Goal: Task Accomplishment & Management: Manage account settings

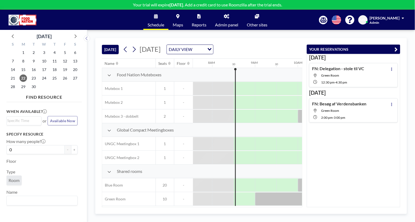
scroll to position [0, 342]
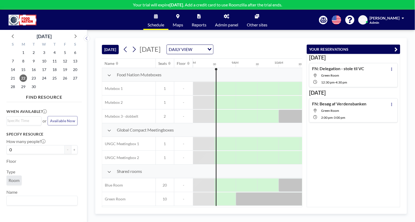
click at [392, 17] on span "[PERSON_NAME]" at bounding box center [385, 18] width 30 height 5
click at [361, 25] on div "Schedule Maps Reports Admin panel Other sites English Polski 日本語 Española [PERS…" at bounding box center [207, 20] width 415 height 20
click at [391, 24] on span "Profile" at bounding box center [388, 25] width 11 height 5
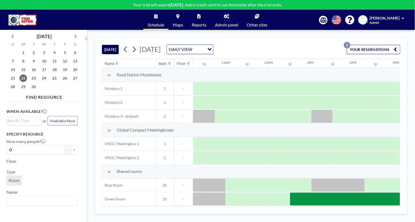
scroll to position [0, 438]
click at [136, 49] on icon at bounding box center [134, 49] width 5 height 8
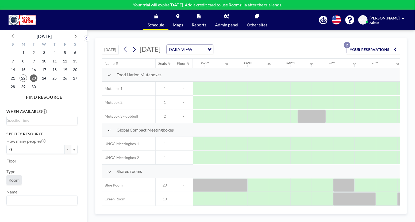
scroll to position [0, 422]
